Goal: Use online tool/utility: Use online tool/utility

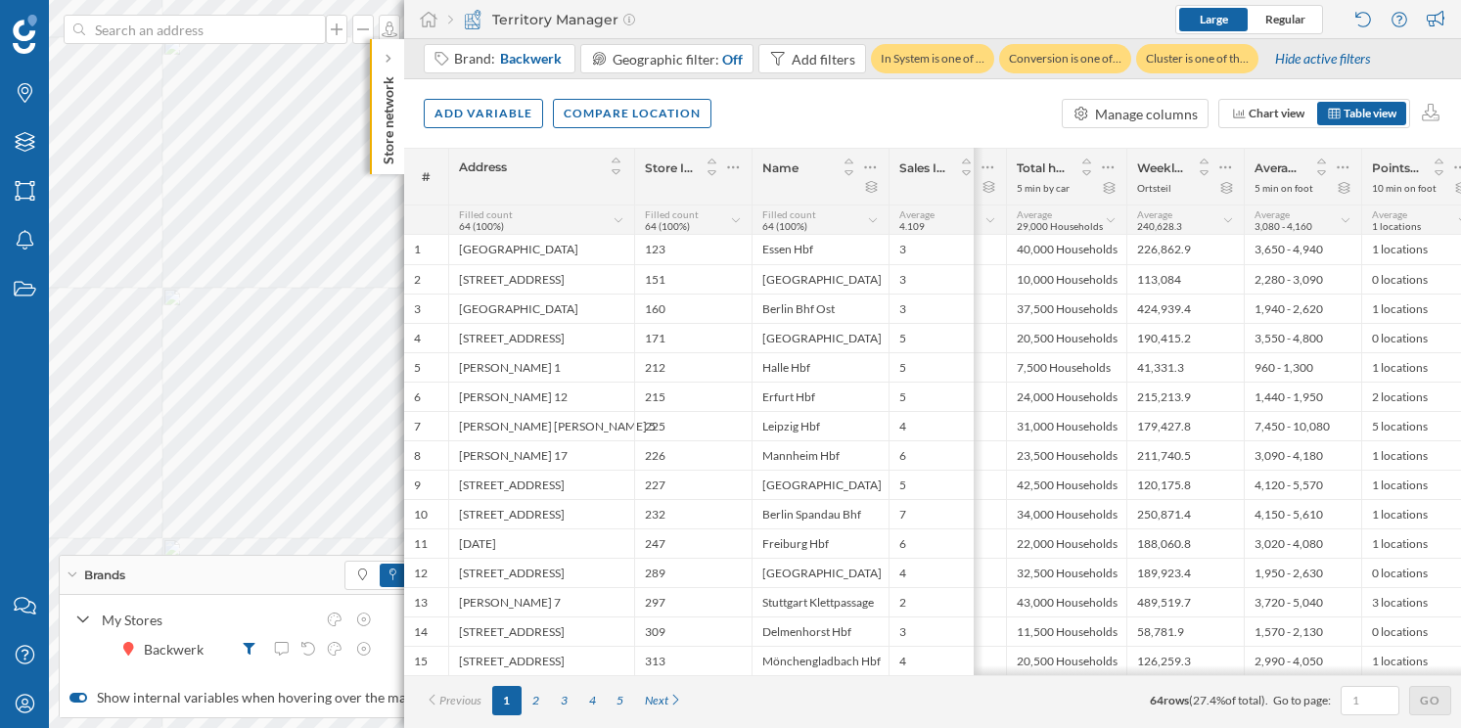
scroll to position [0, 569]
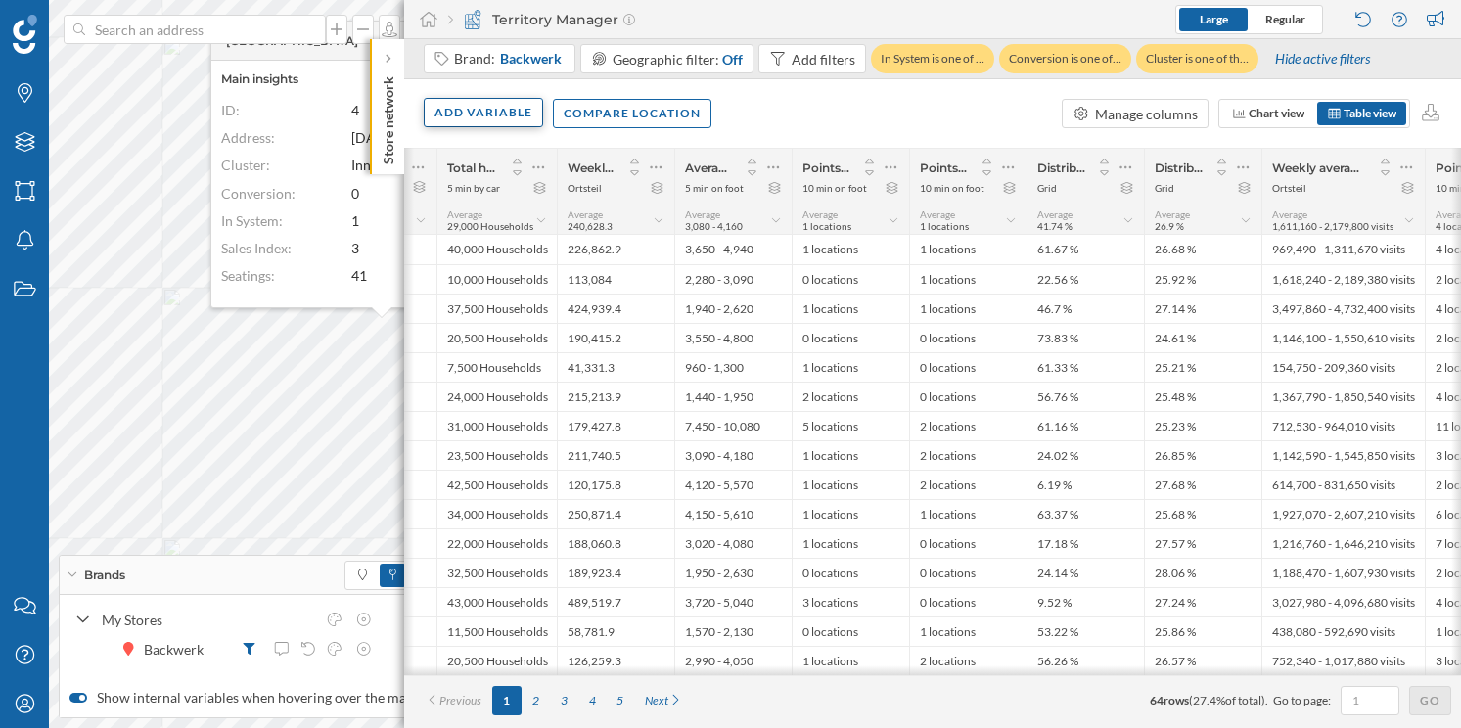
click at [458, 117] on div "Add variable" at bounding box center [483, 112] width 119 height 29
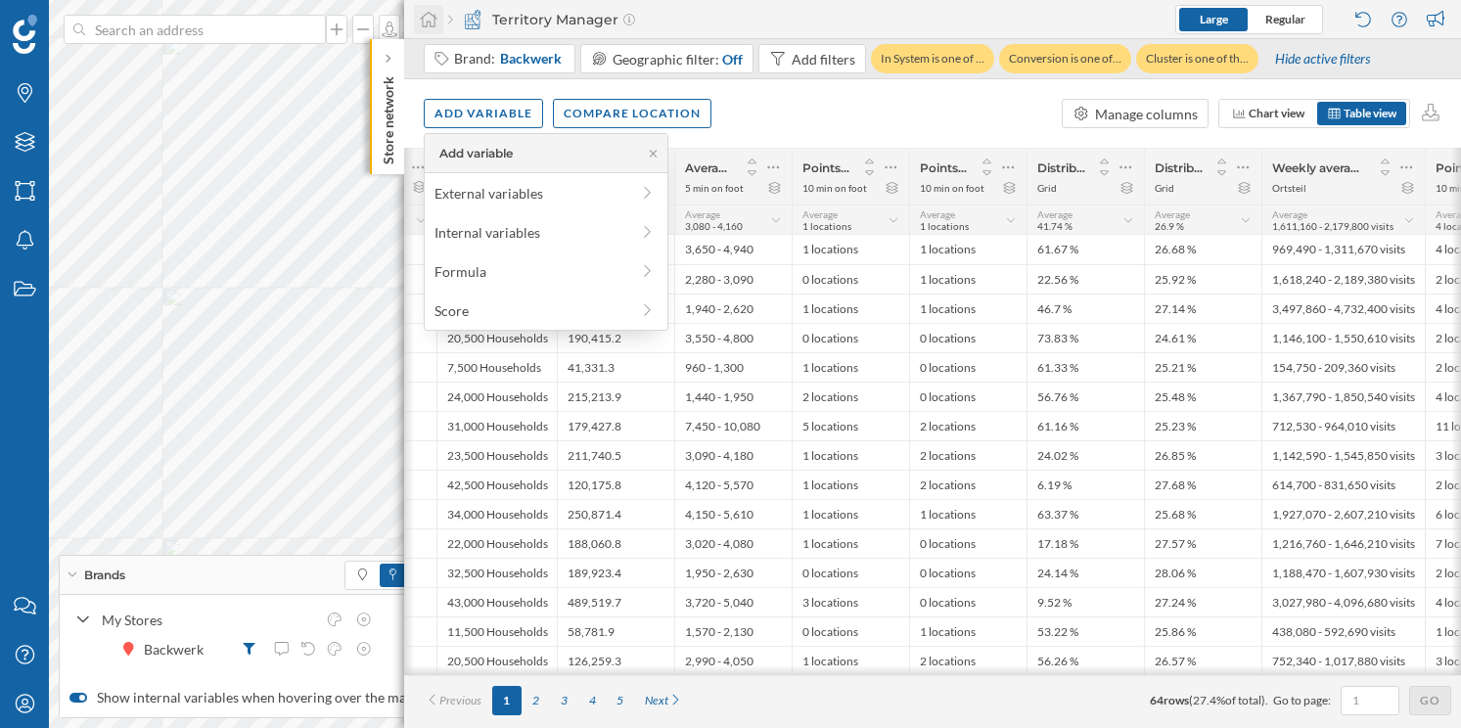
click at [426, 23] on icon at bounding box center [429, 20] width 20 height 18
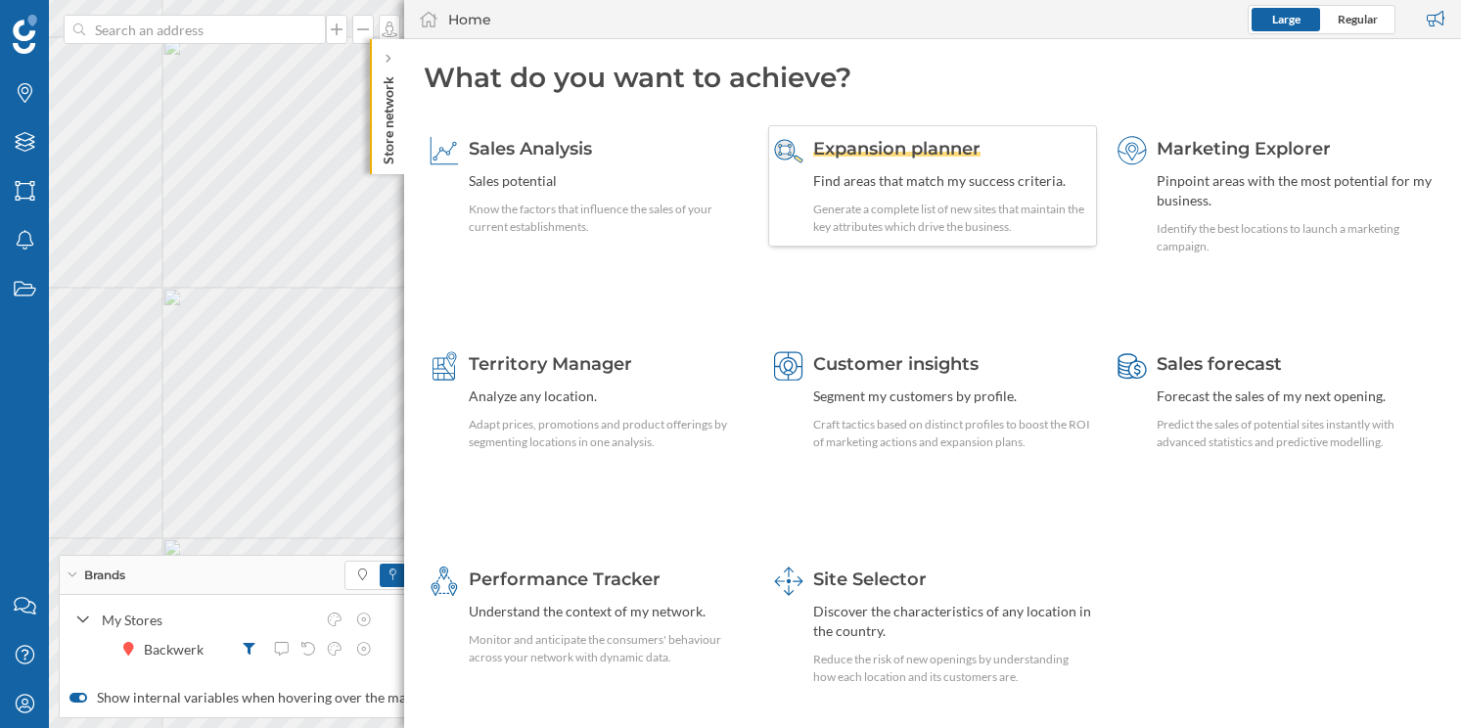
click at [896, 157] on span "Expansion planner" at bounding box center [896, 149] width 167 height 22
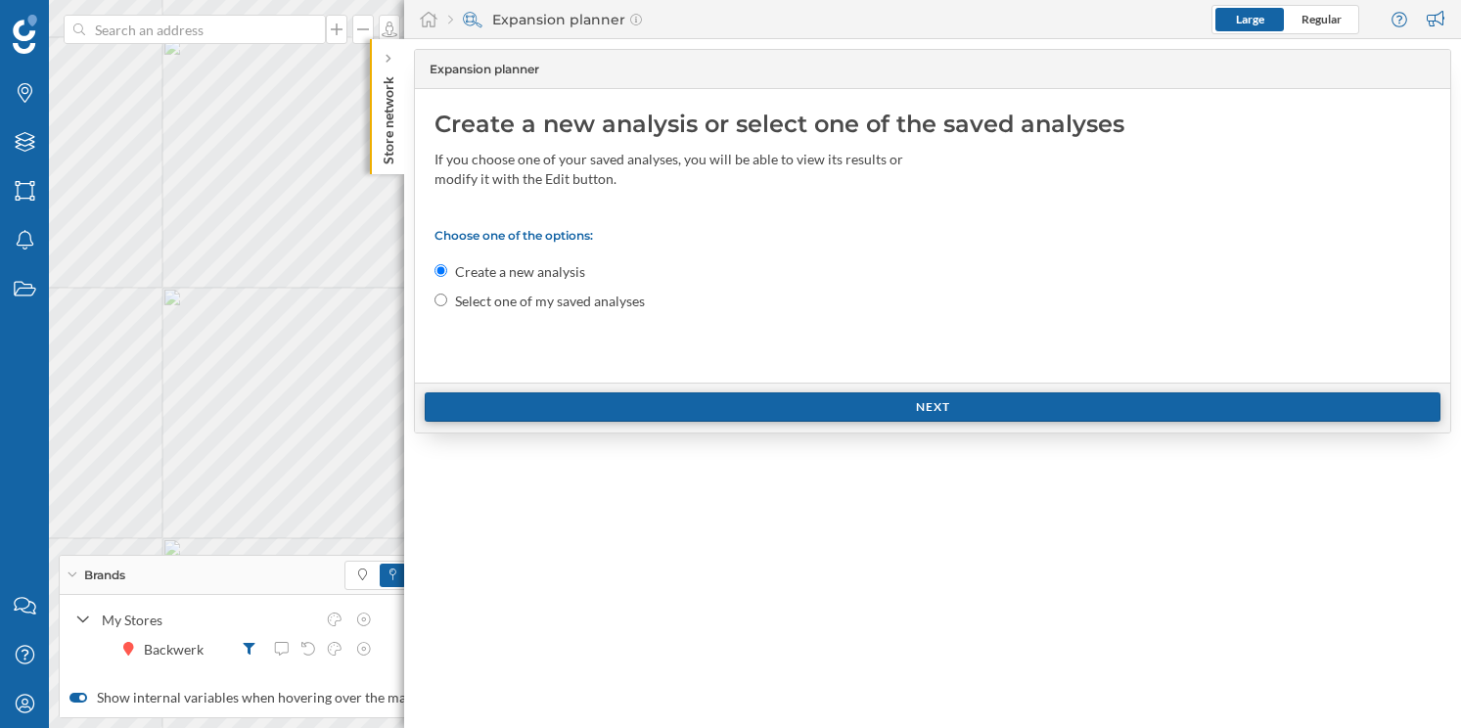
click at [604, 398] on div "Next" at bounding box center [933, 406] width 1016 height 29
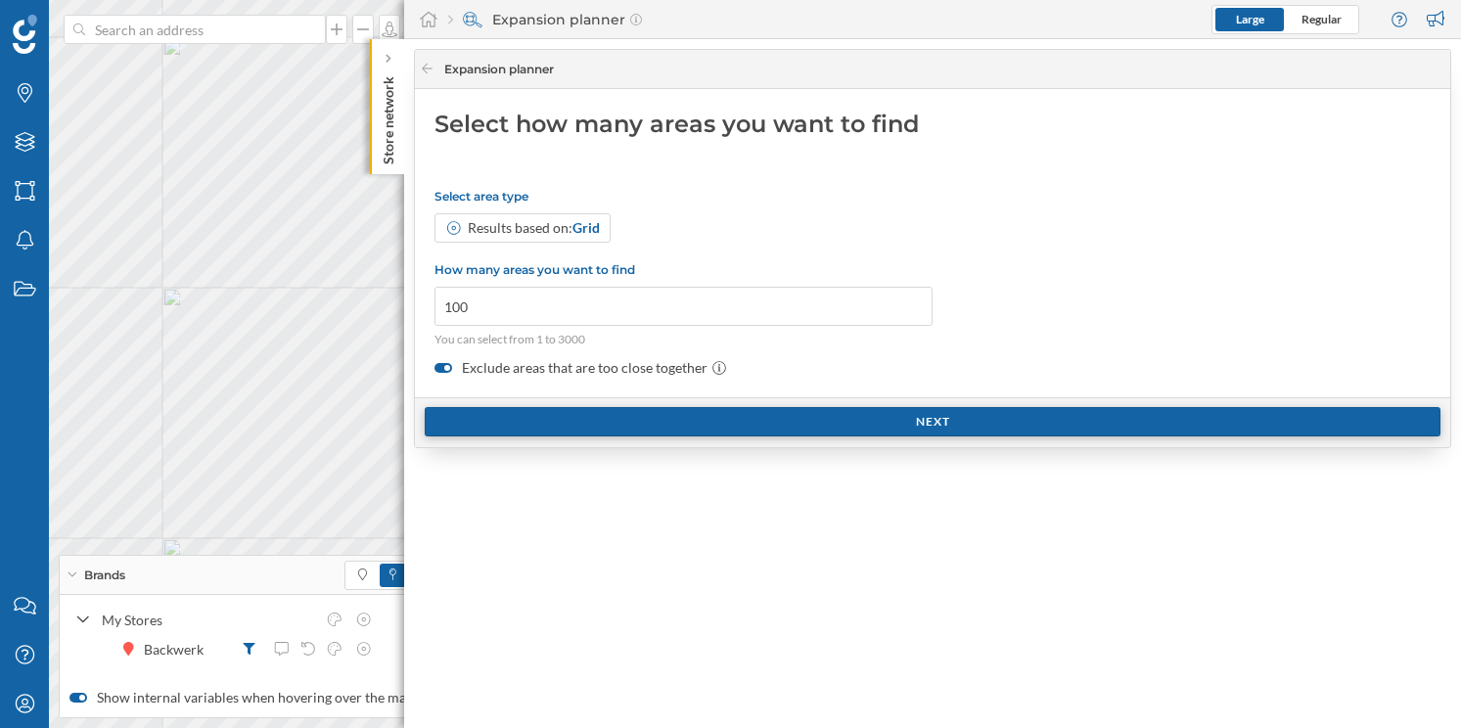
click at [599, 425] on div "Next" at bounding box center [933, 421] width 1016 height 29
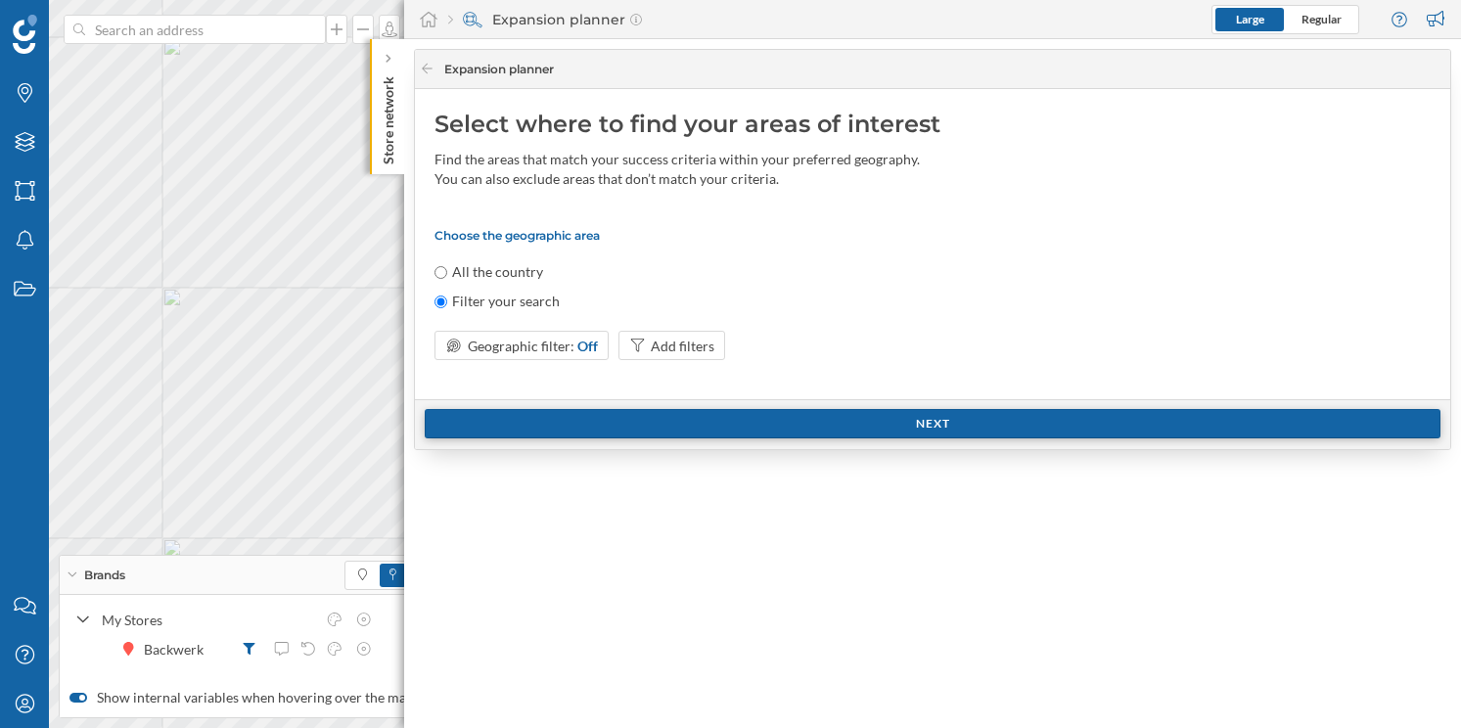
click at [613, 421] on div "Next" at bounding box center [933, 423] width 1016 height 29
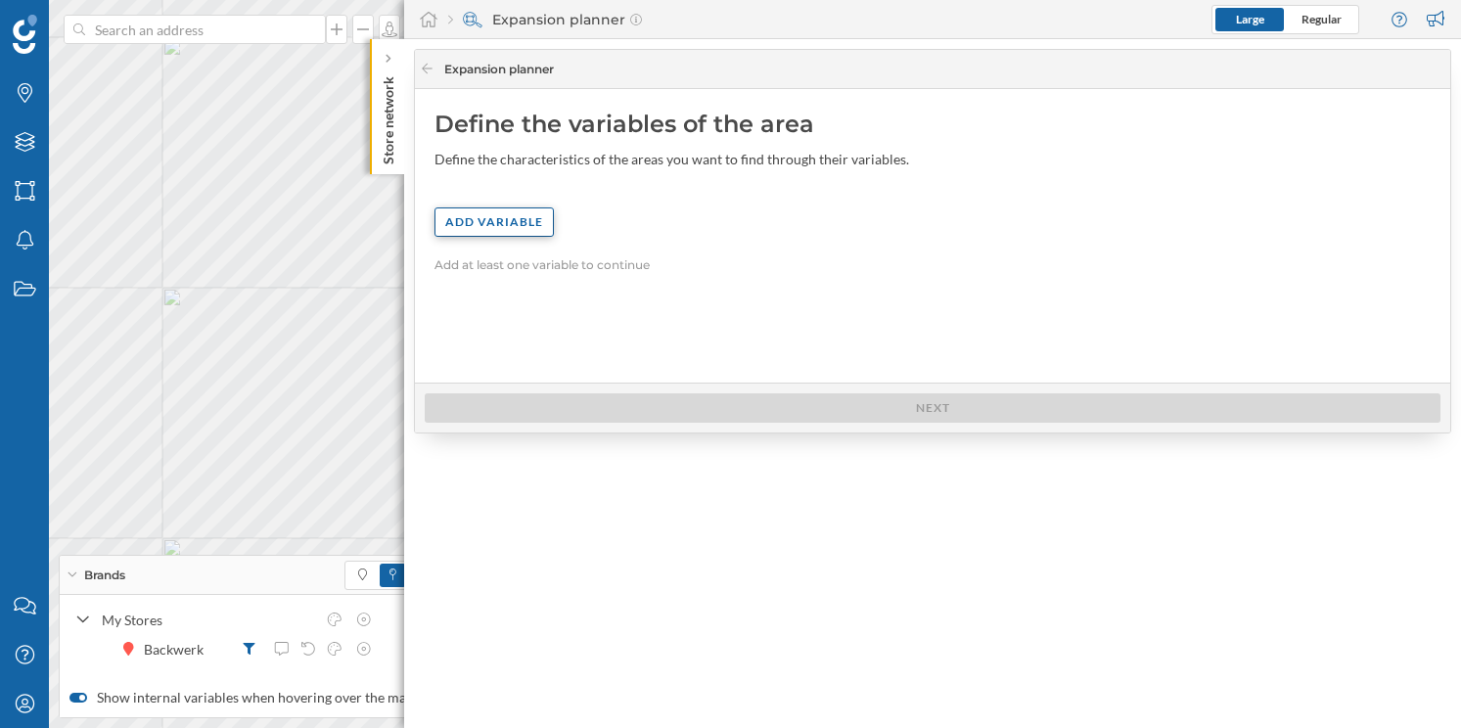
click at [520, 237] on div "Add variable" at bounding box center [493, 221] width 119 height 29
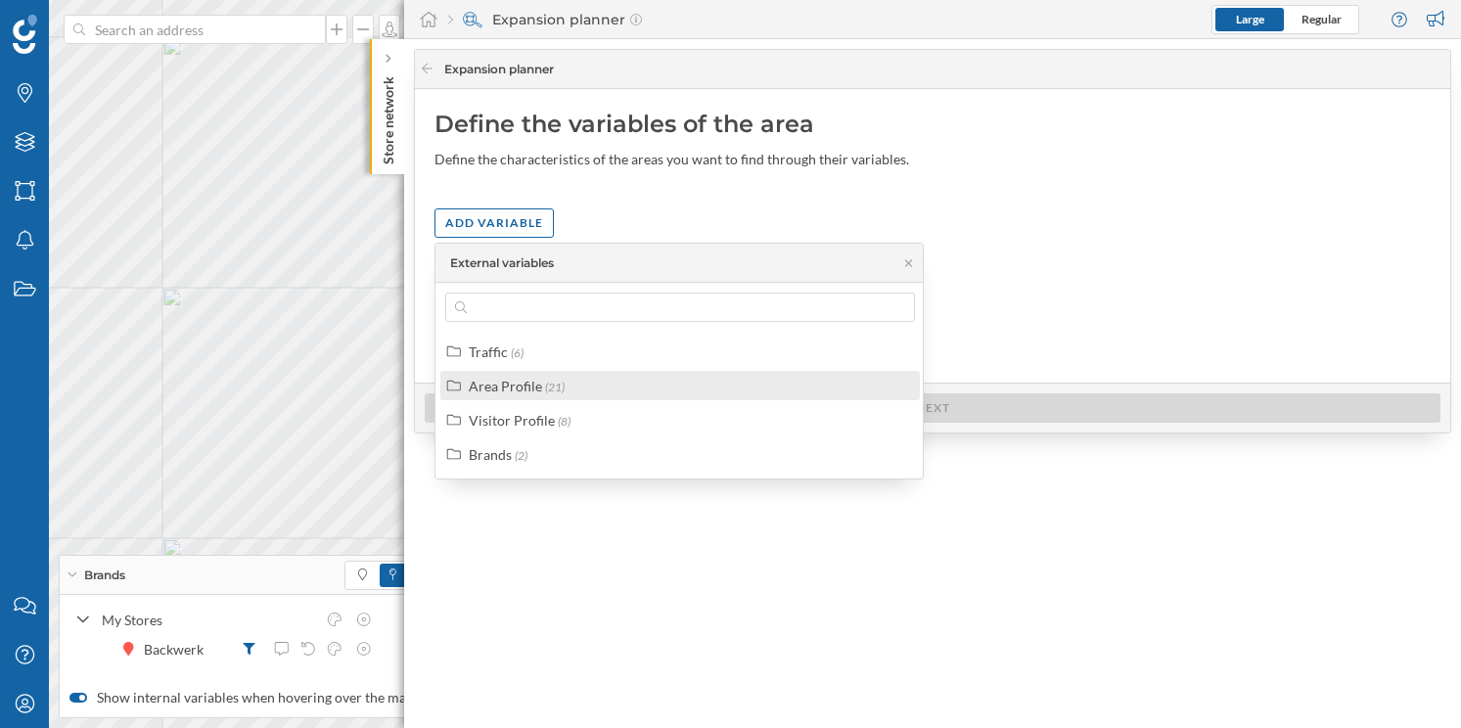
click at [518, 393] on div "Area Profile" at bounding box center [505, 386] width 73 height 17
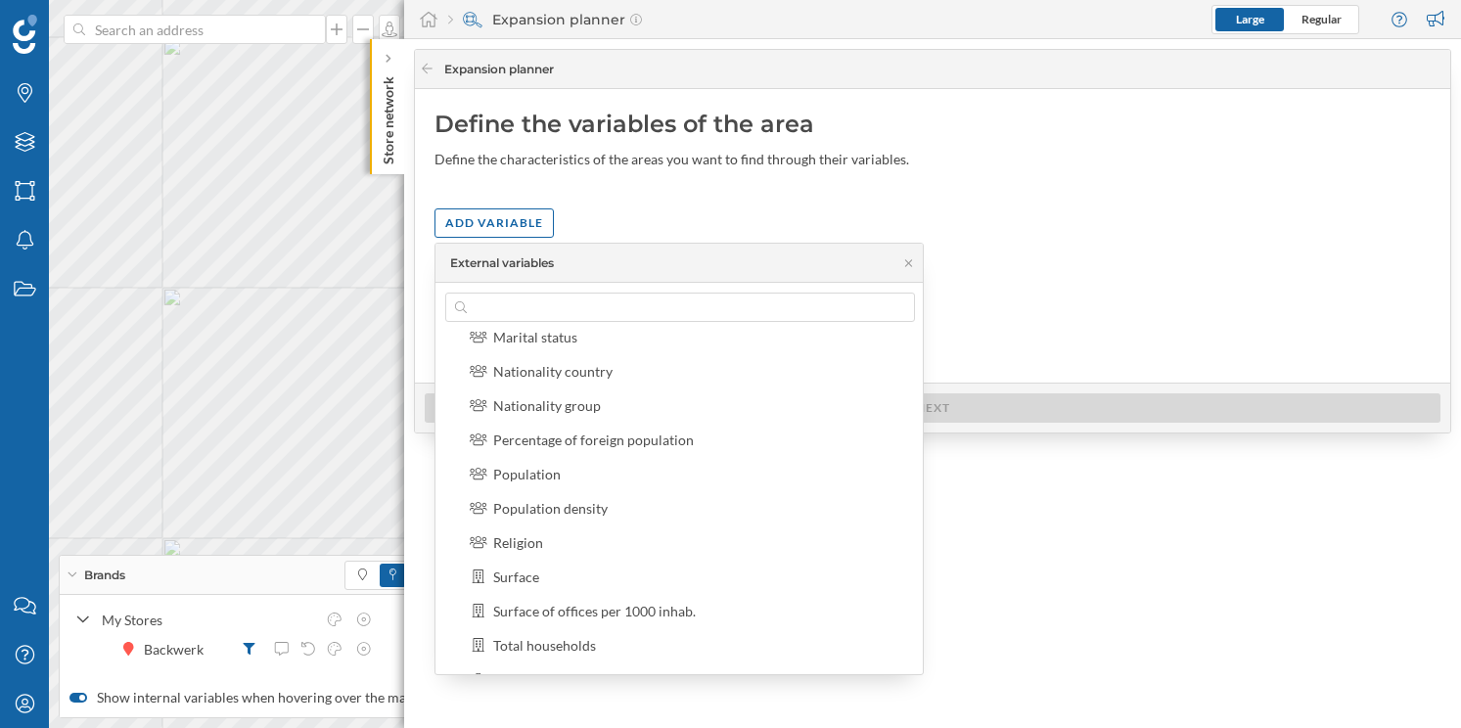
scroll to position [395, 0]
click at [689, 485] on div "Average age Dependency ratio Disposable income by household Elderly dependency …" at bounding box center [691, 367] width 467 height 714
click at [579, 463] on div "Population" at bounding box center [700, 470] width 415 height 21
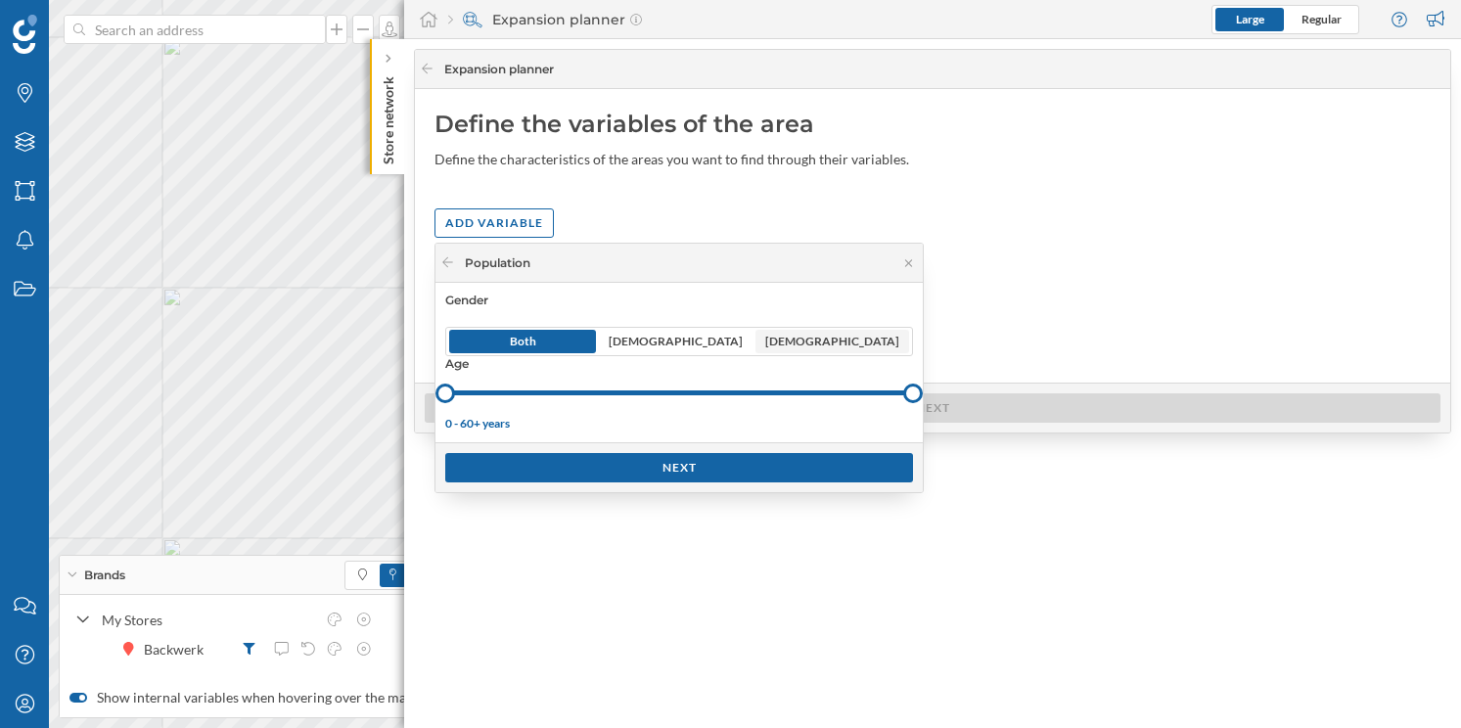
click at [825, 346] on span "[DEMOGRAPHIC_DATA]" at bounding box center [832, 342] width 134 height 18
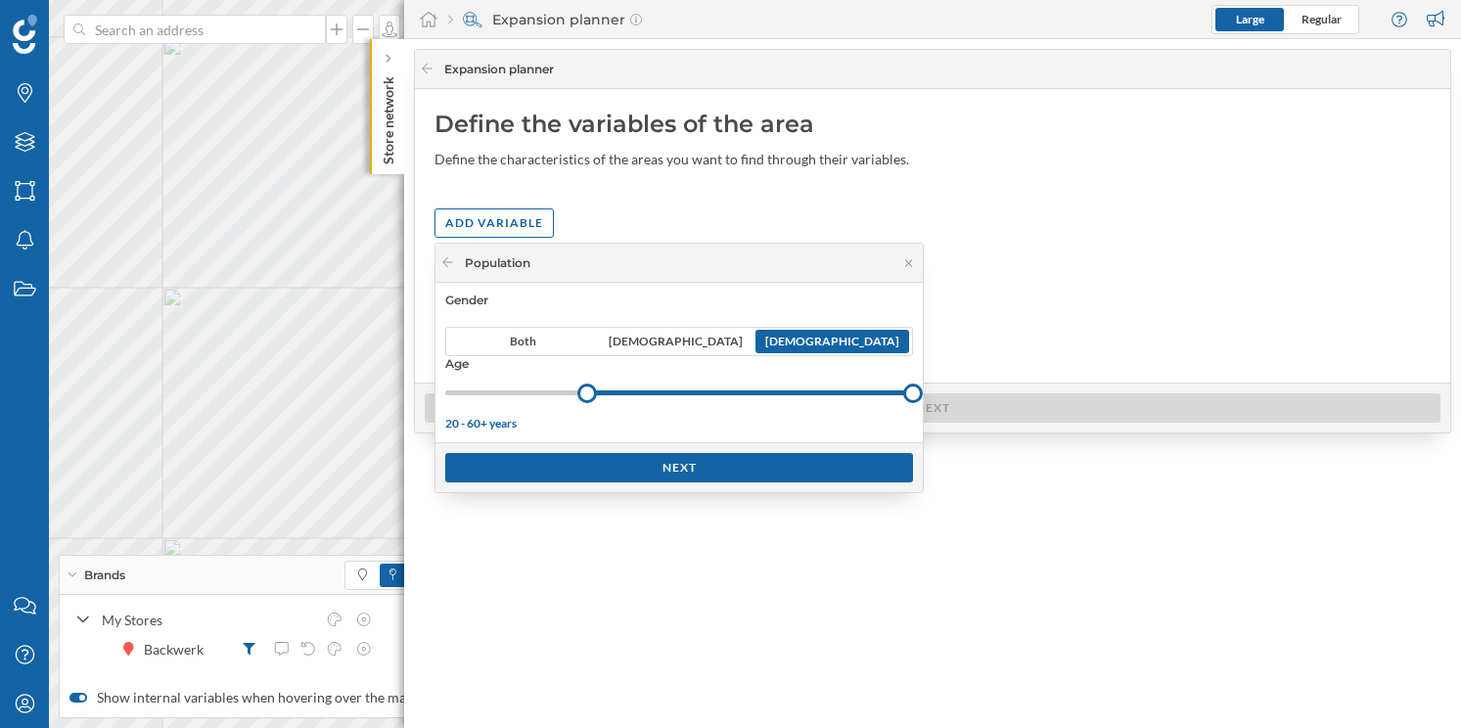
drag, startPoint x: 443, startPoint y: 392, endPoint x: 587, endPoint y: 399, distance: 144.0
click at [587, 399] on div at bounding box center [587, 394] width 20 height 20
drag, startPoint x: 917, startPoint y: 390, endPoint x: 700, endPoint y: 388, distance: 216.2
click at [700, 388] on div at bounding box center [701, 394] width 20 height 20
click at [677, 463] on div "Next" at bounding box center [679, 466] width 468 height 29
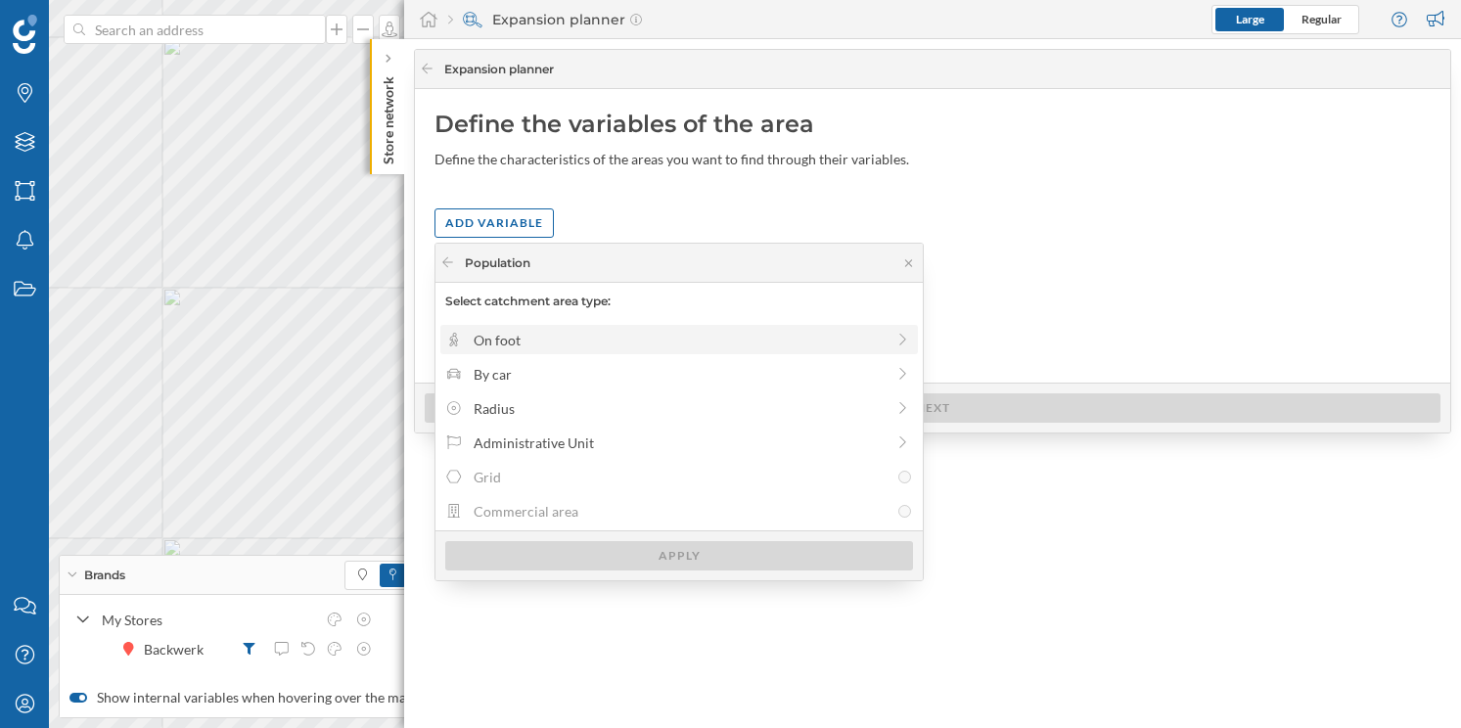
click at [540, 340] on div "On foot" at bounding box center [679, 340] width 411 height 21
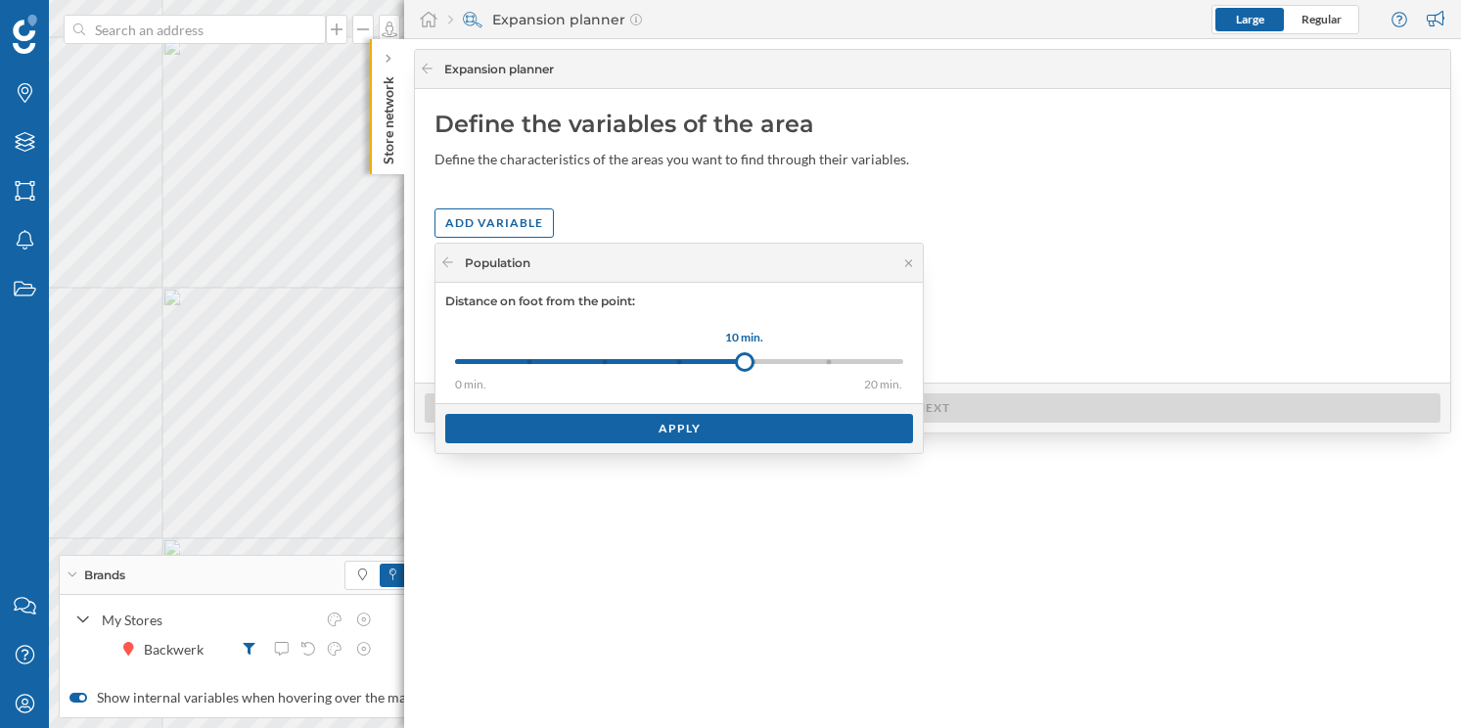
drag, startPoint x: 523, startPoint y: 361, endPoint x: 745, endPoint y: 368, distance: 221.2
click at [745, 368] on div at bounding box center [745, 362] width 20 height 20
click at [696, 434] on div "Apply" at bounding box center [679, 427] width 468 height 29
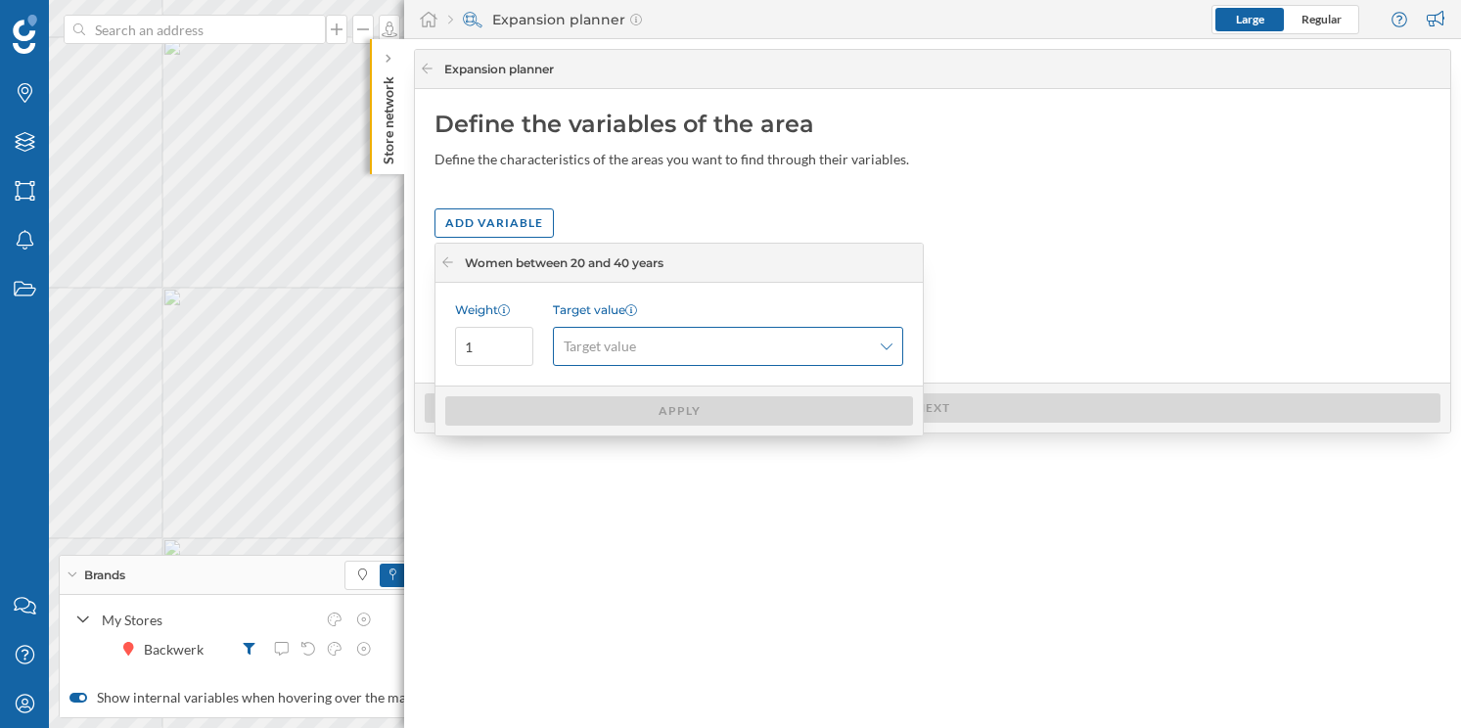
click at [616, 342] on span "Target value" at bounding box center [600, 347] width 72 height 20
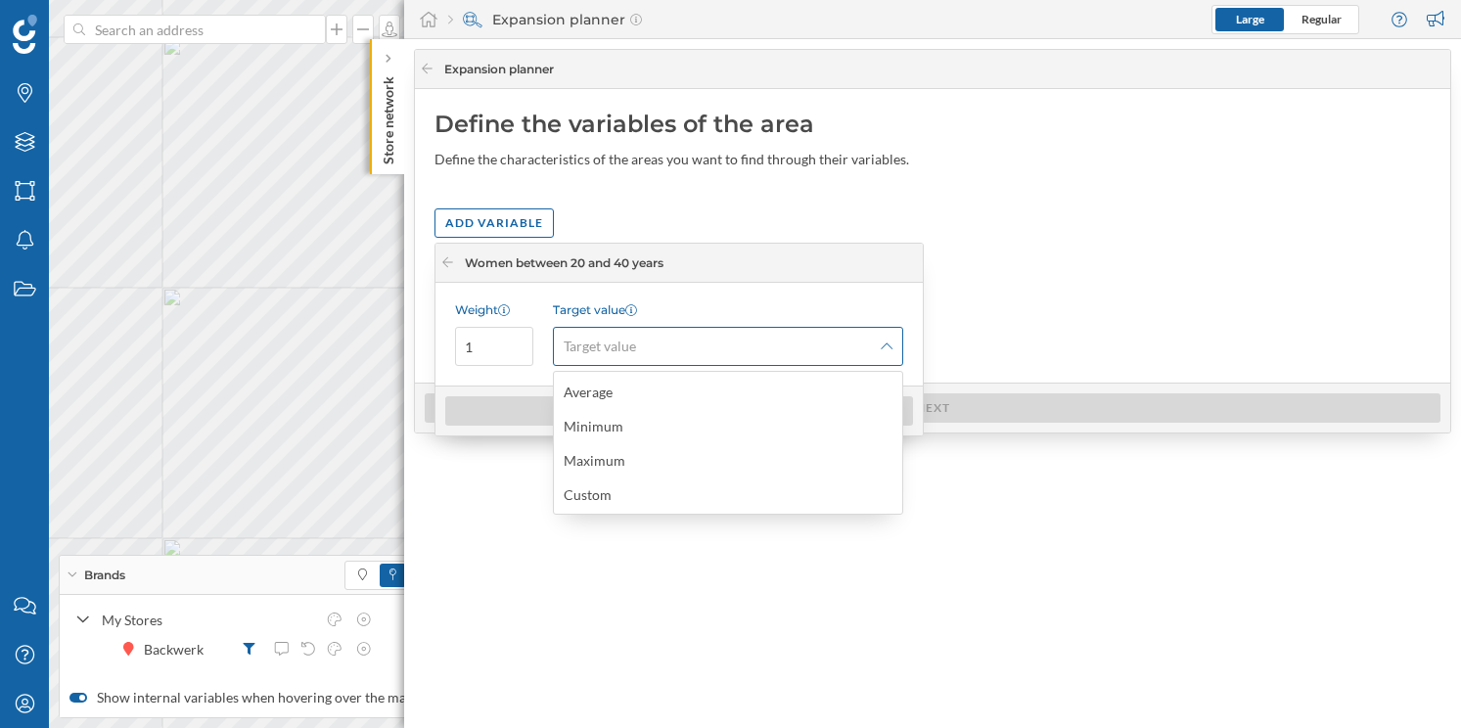
click at [666, 350] on span "Target value" at bounding box center [717, 347] width 307 height 20
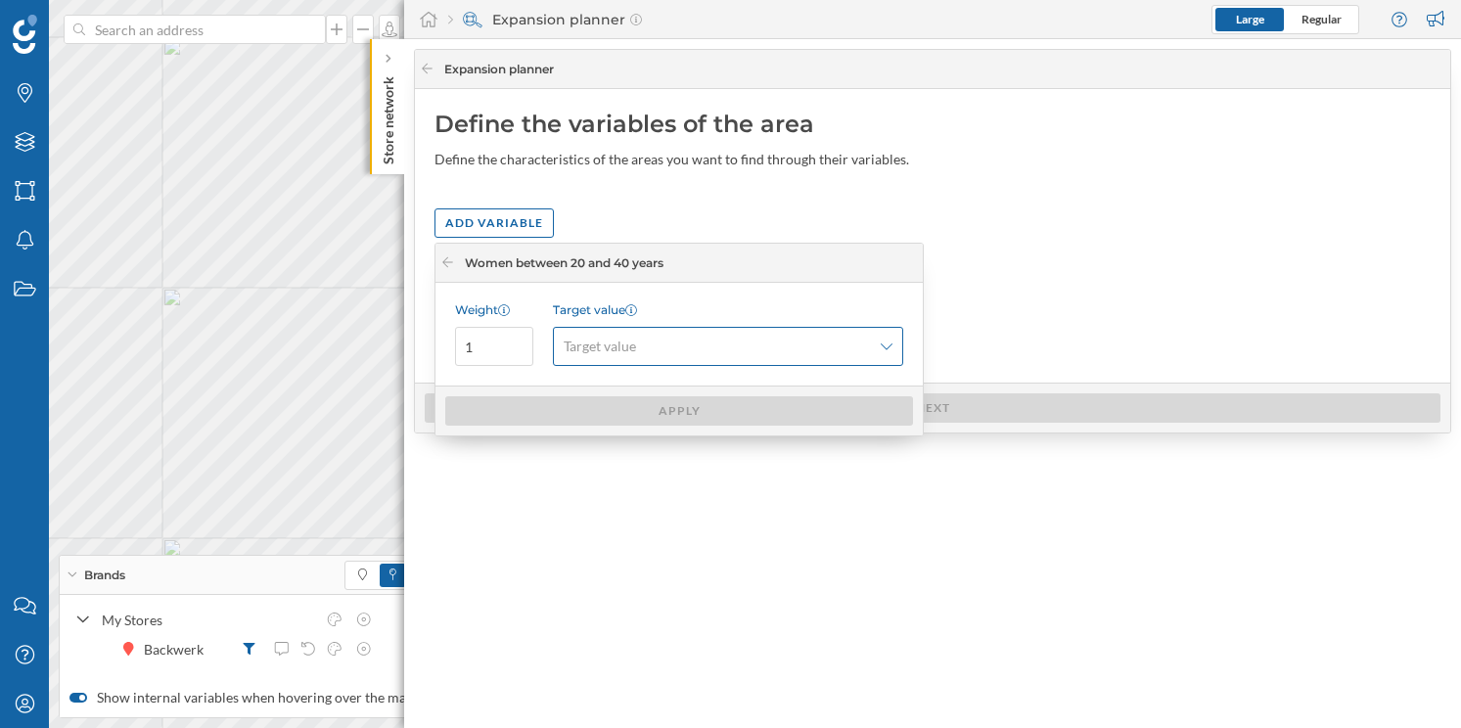
click at [894, 346] on div "Target value" at bounding box center [728, 346] width 350 height 39
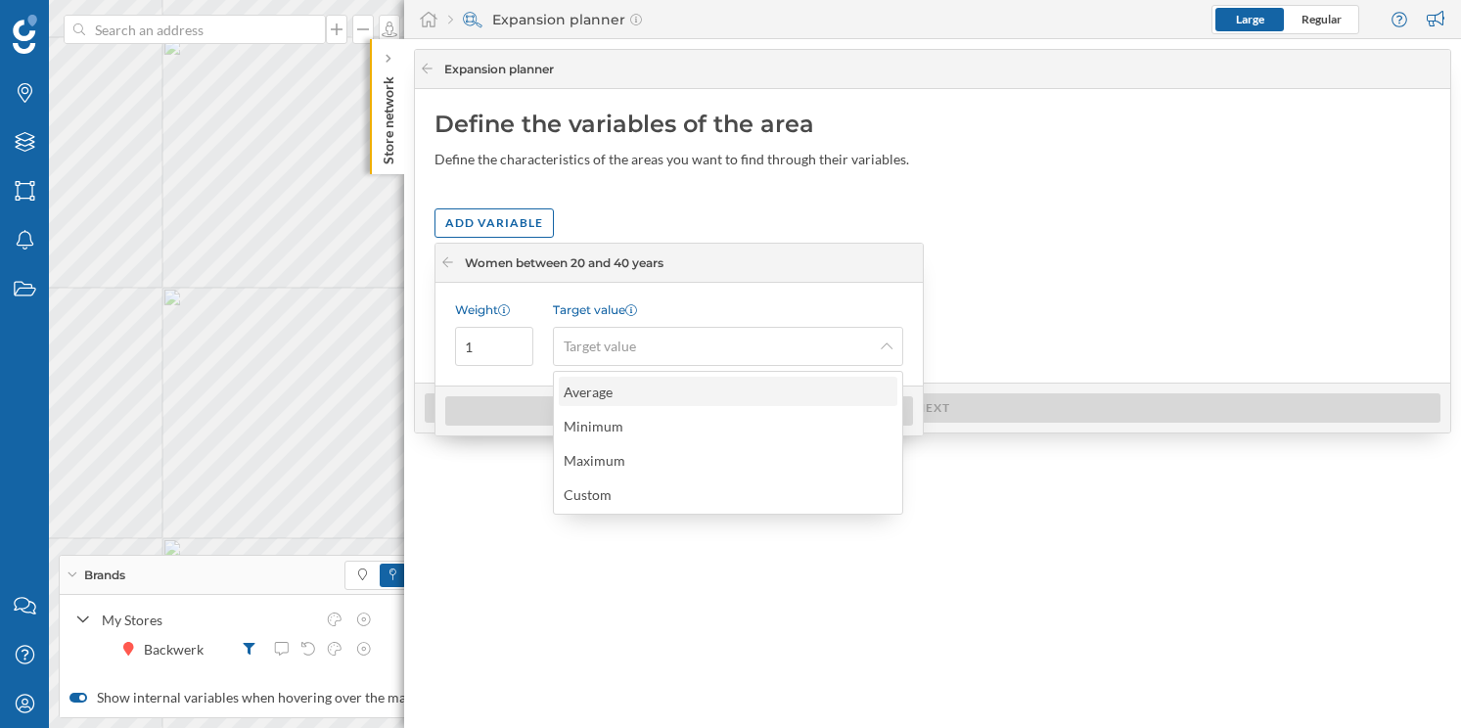
click at [794, 397] on div "Average" at bounding box center [727, 392] width 327 height 21
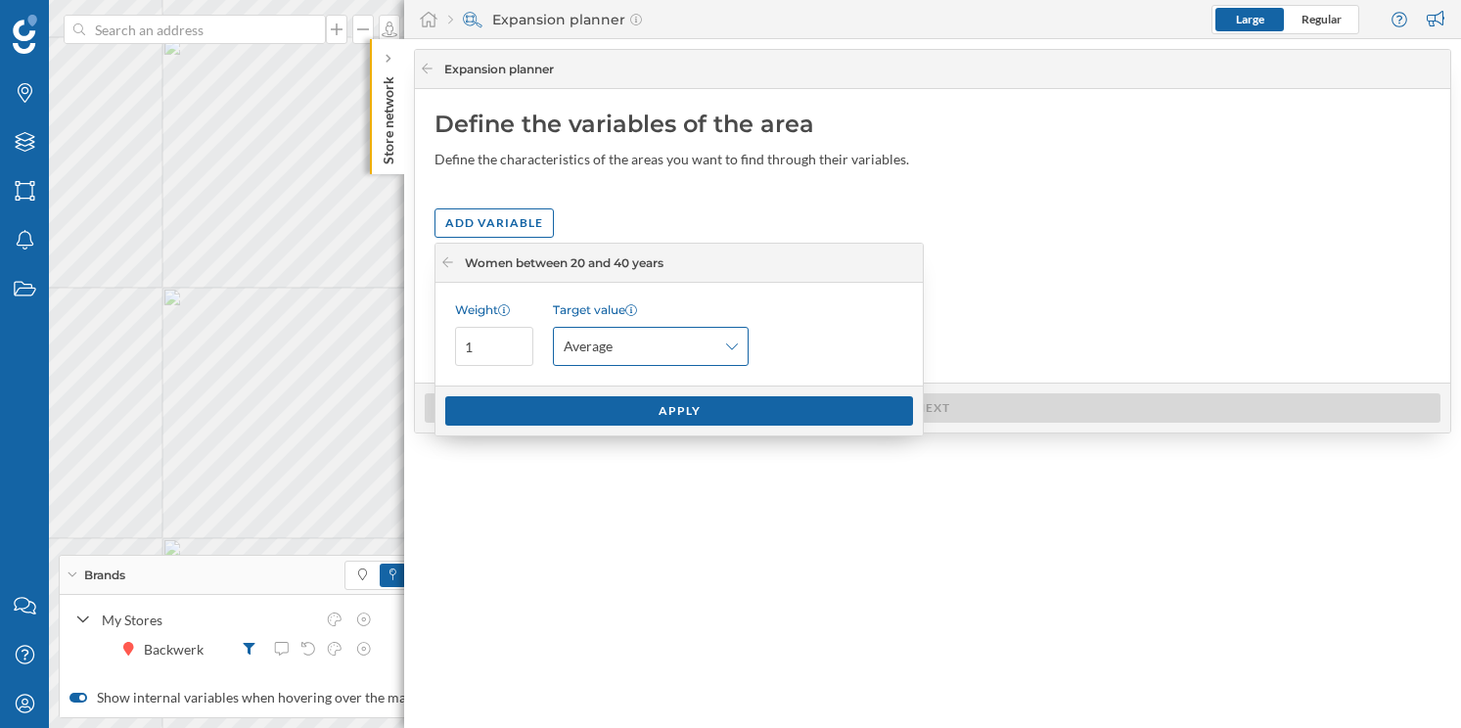
click at [717, 339] on div "Average" at bounding box center [651, 346] width 196 height 39
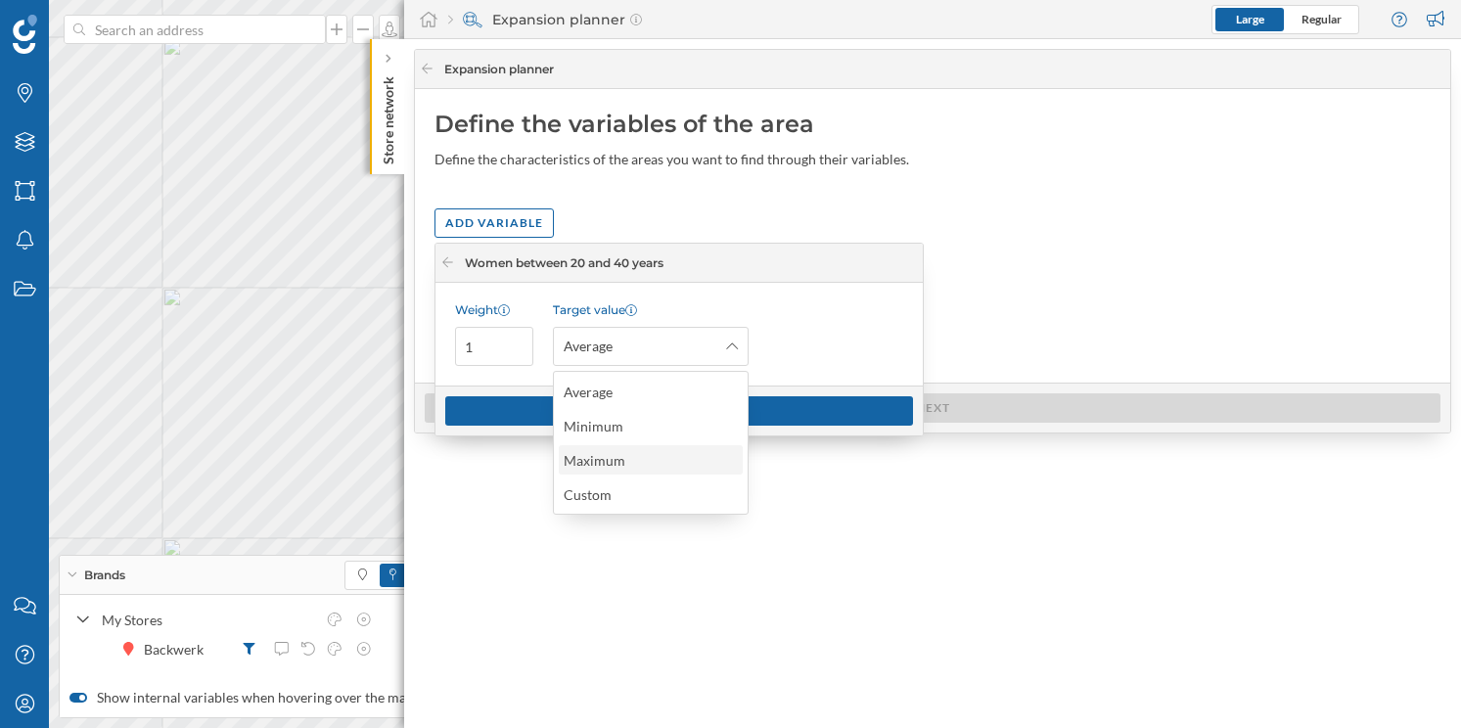
click at [687, 451] on div "Maximum" at bounding box center [650, 460] width 172 height 21
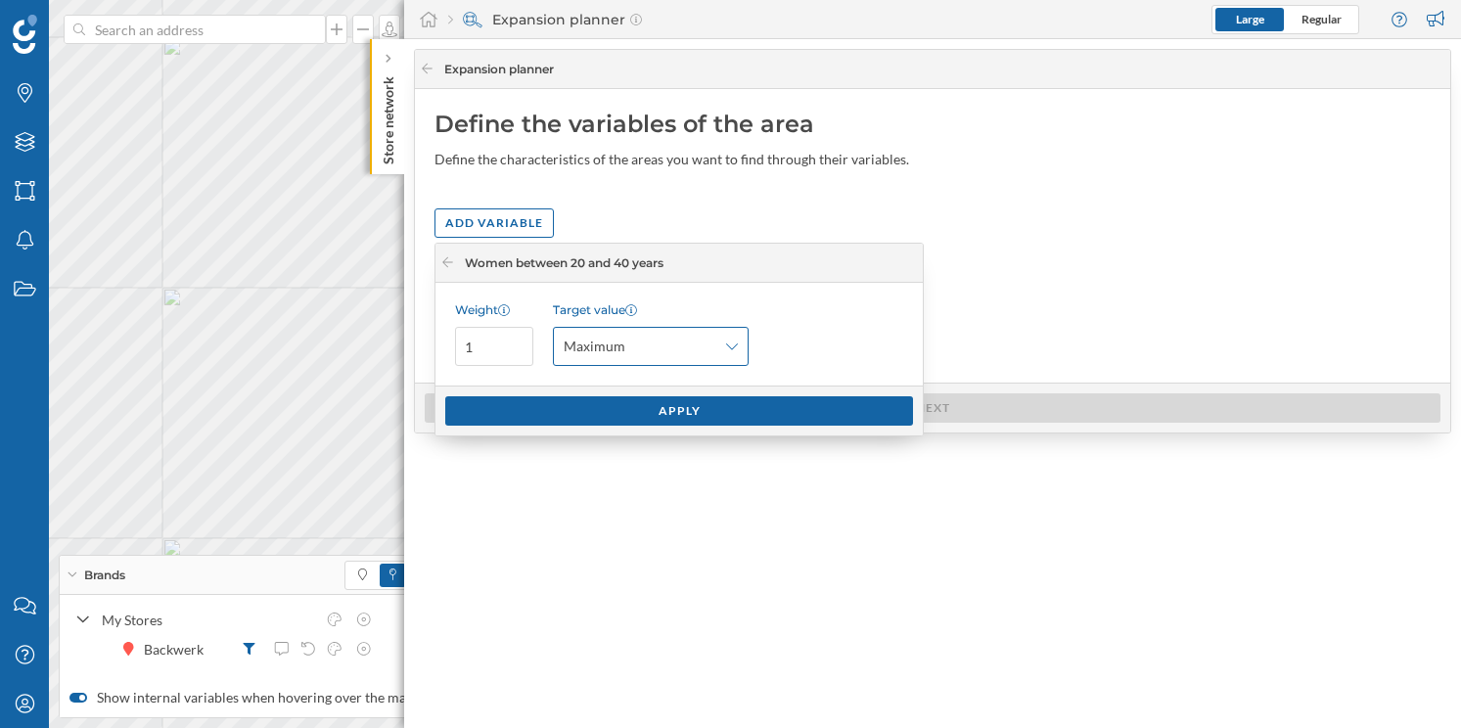
click at [697, 350] on span "Maximum" at bounding box center [640, 347] width 153 height 20
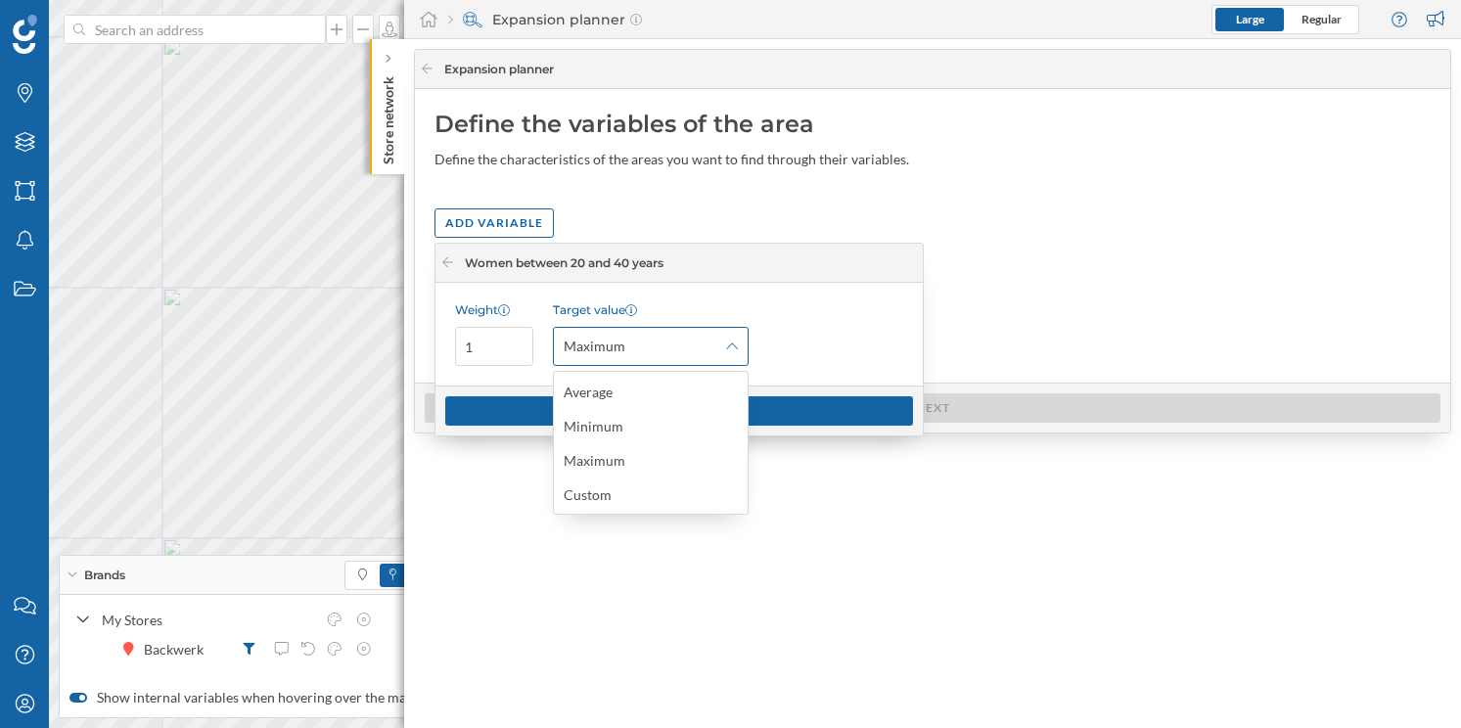
click at [695, 350] on span "Maximum" at bounding box center [640, 347] width 153 height 20
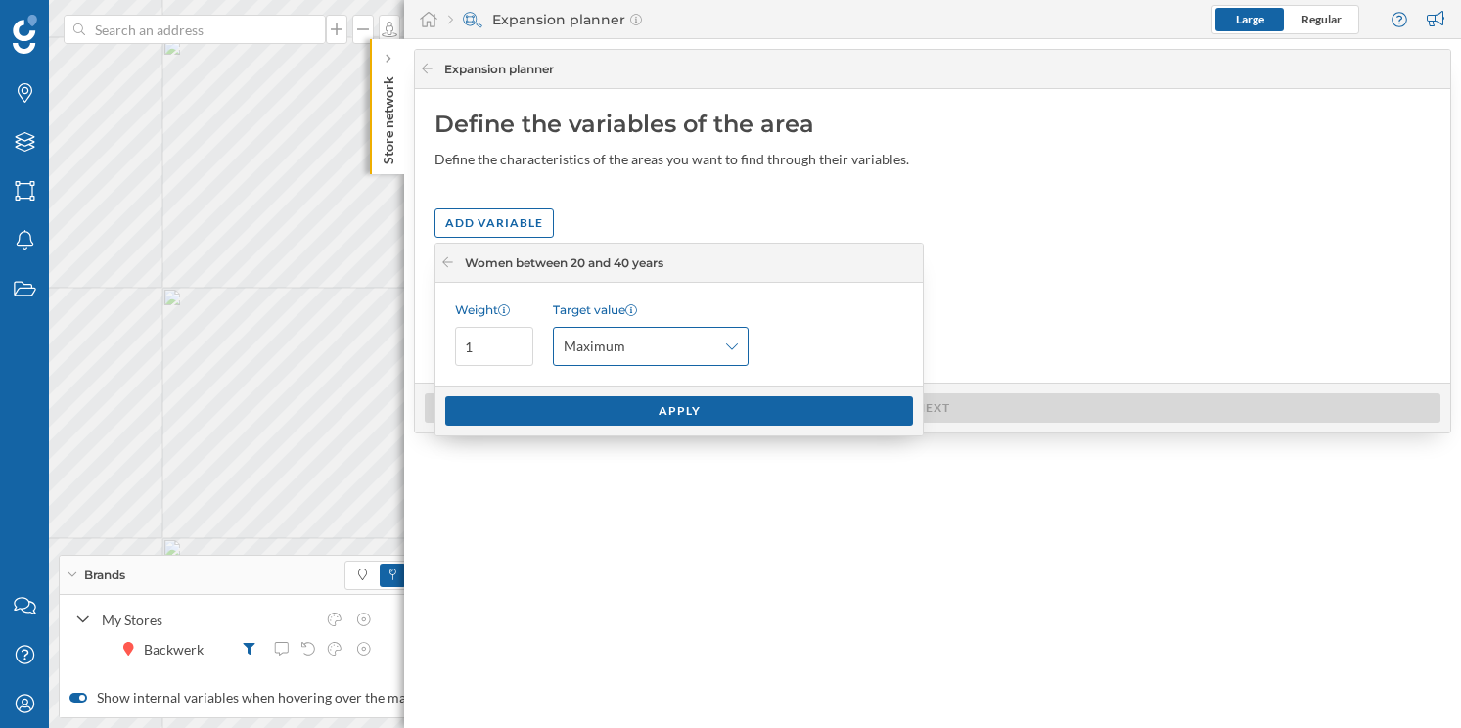
click at [594, 348] on span "Maximum" at bounding box center [595, 347] width 62 height 20
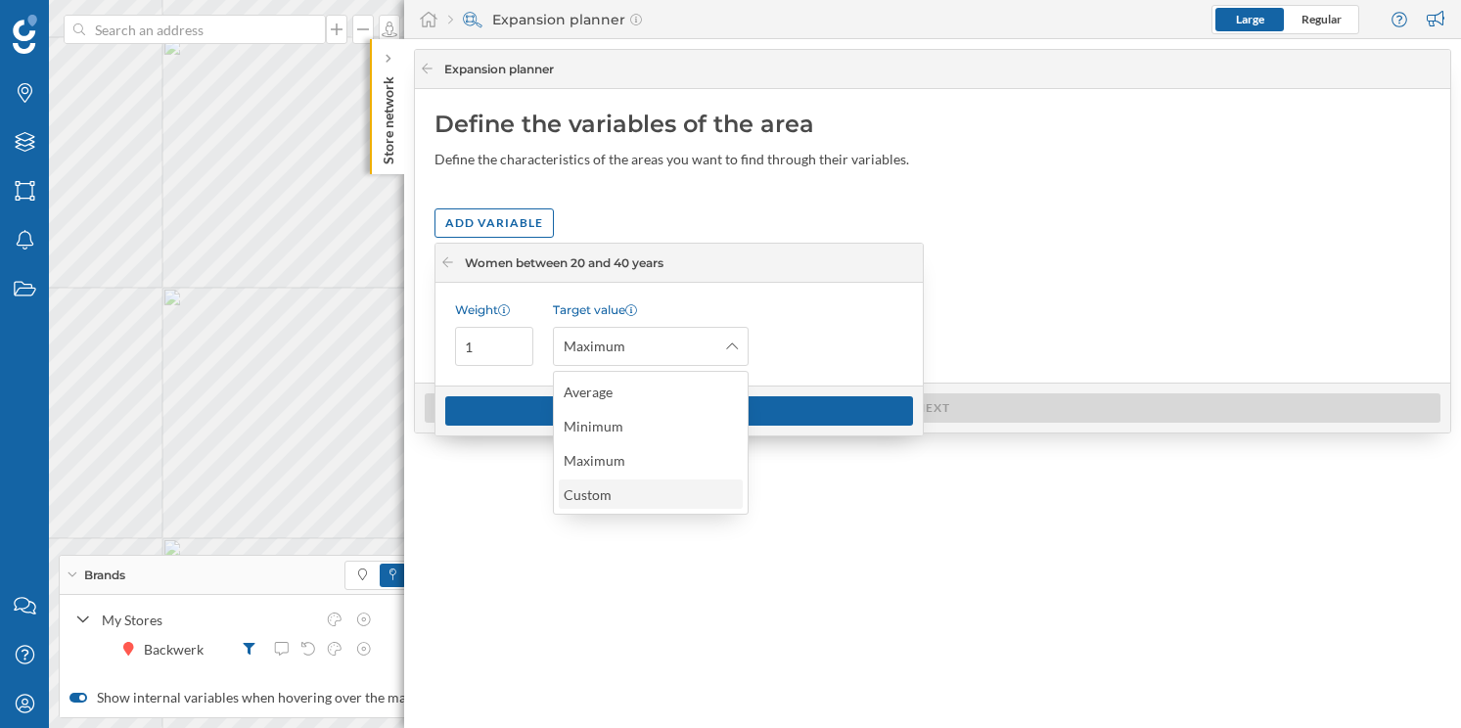
click at [603, 489] on div "Custom" at bounding box center [588, 494] width 48 height 17
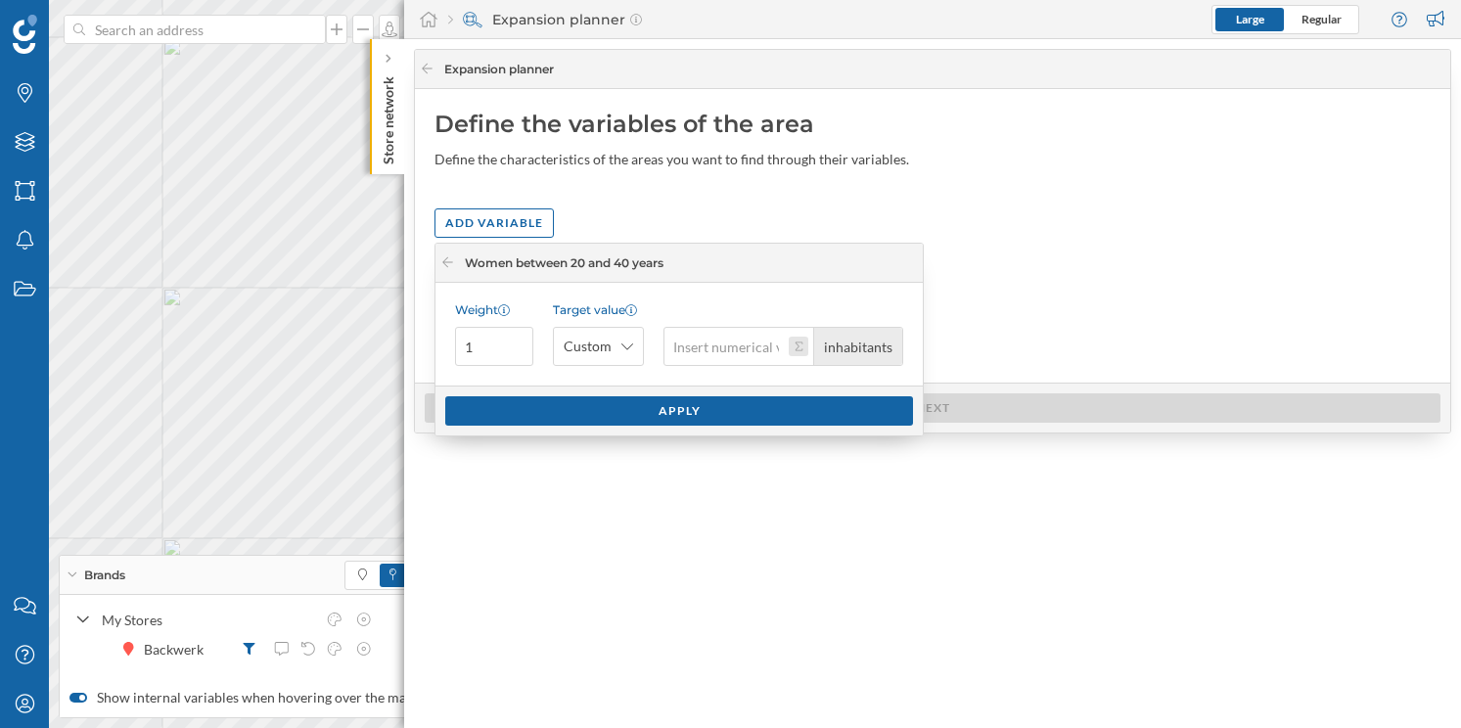
click at [802, 349] on button "inhabitants" at bounding box center [799, 347] width 20 height 20
